Goal: Information Seeking & Learning: Compare options

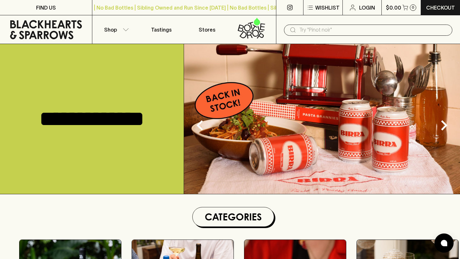
click at [303, 31] on input "text" at bounding box center [373, 30] width 148 height 10
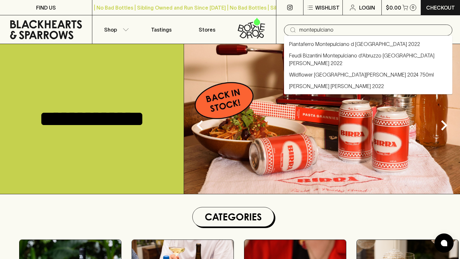
type input "montepulciano"
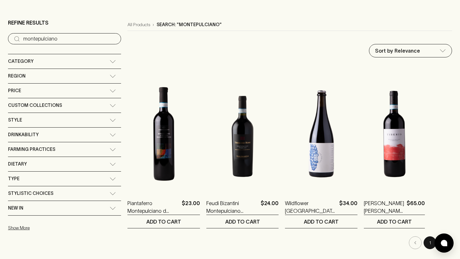
scroll to position [96, 0]
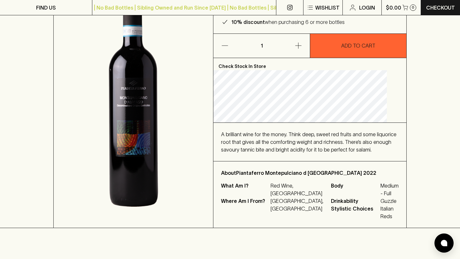
scroll to position [44, 0]
